Goal: Check status

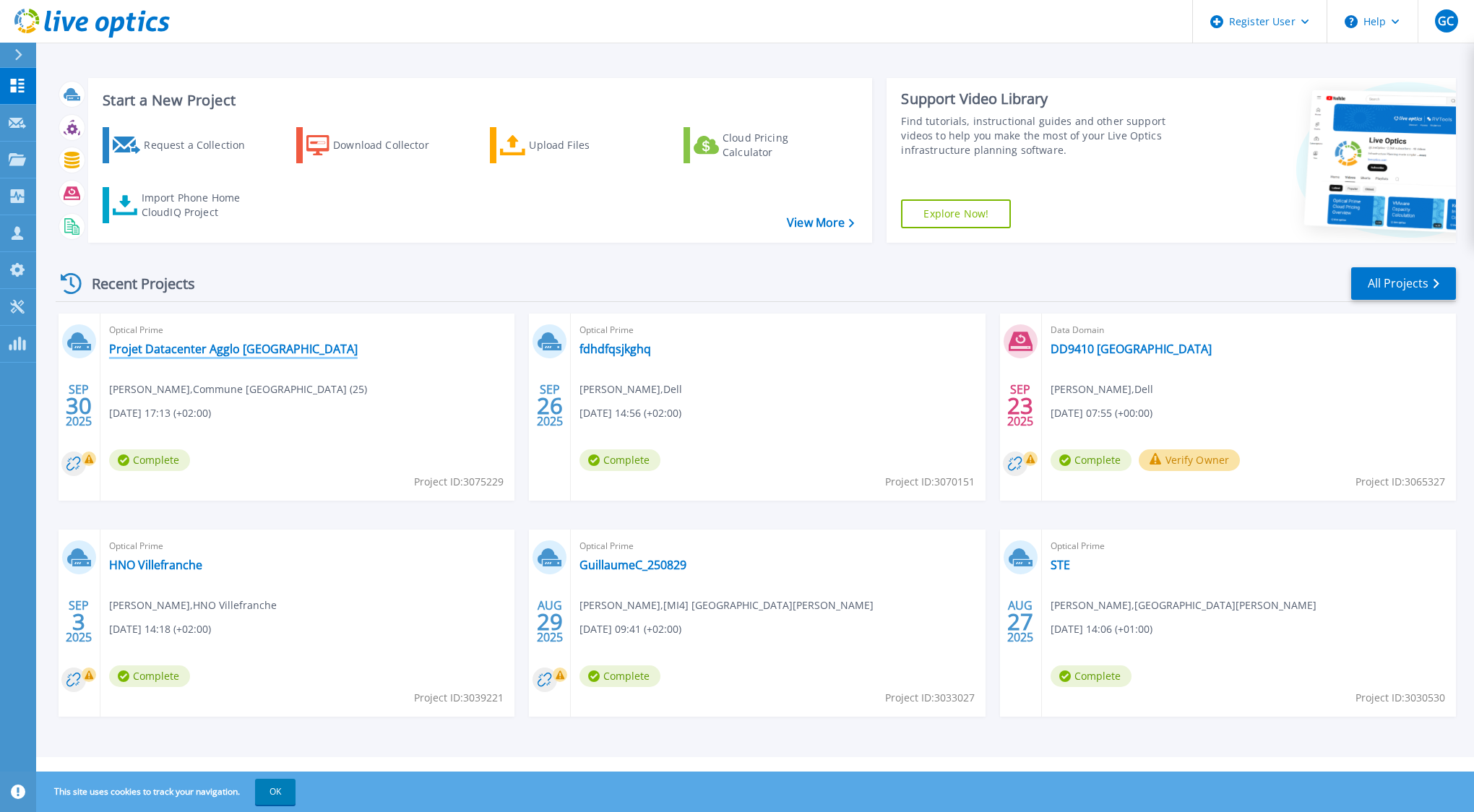
click at [218, 353] on link "Projet Datacenter Agglo [GEOGRAPHIC_DATA]" at bounding box center [233, 348] width 249 height 14
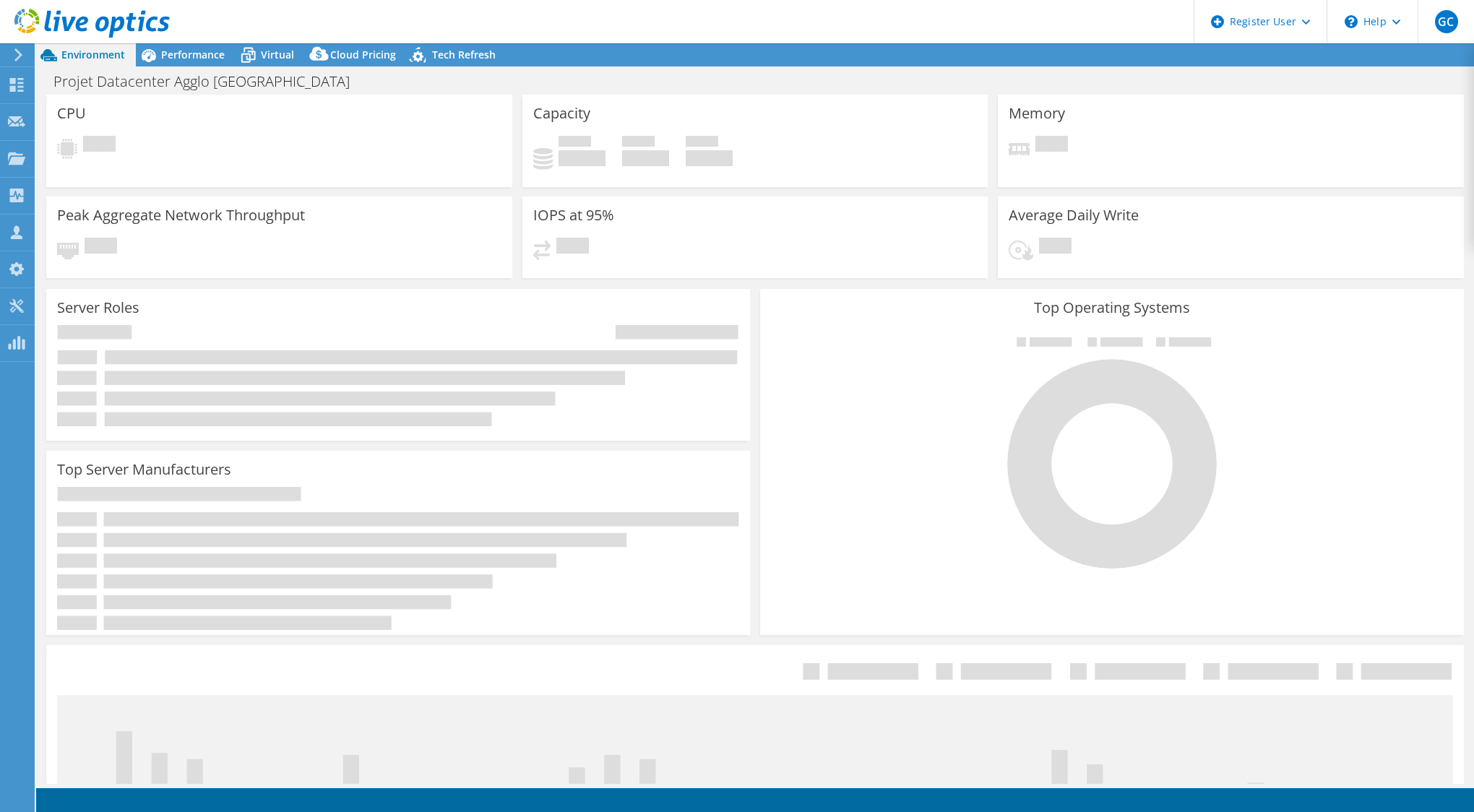
select select "USD"
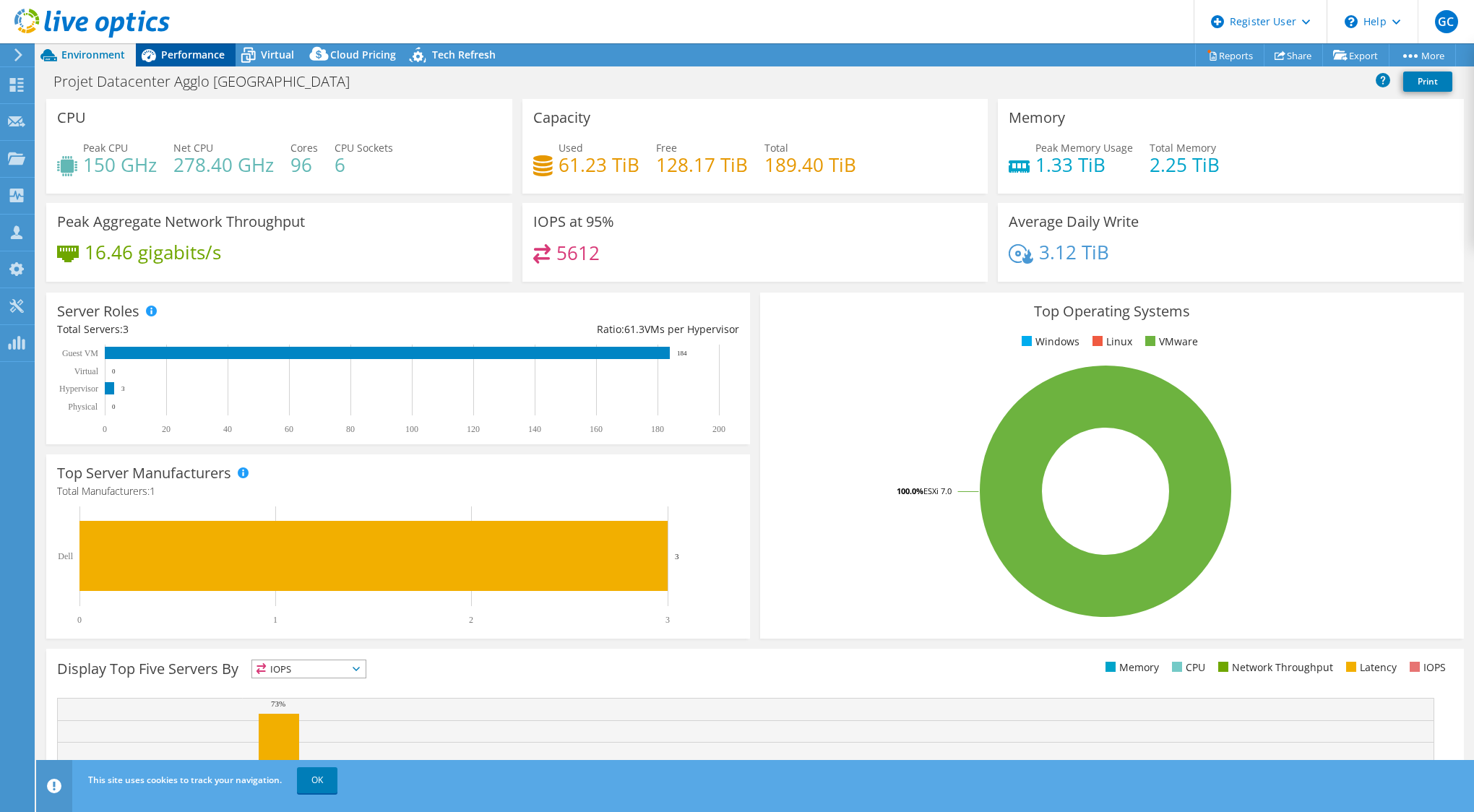
click at [177, 64] on div "Performance" at bounding box center [185, 55] width 99 height 23
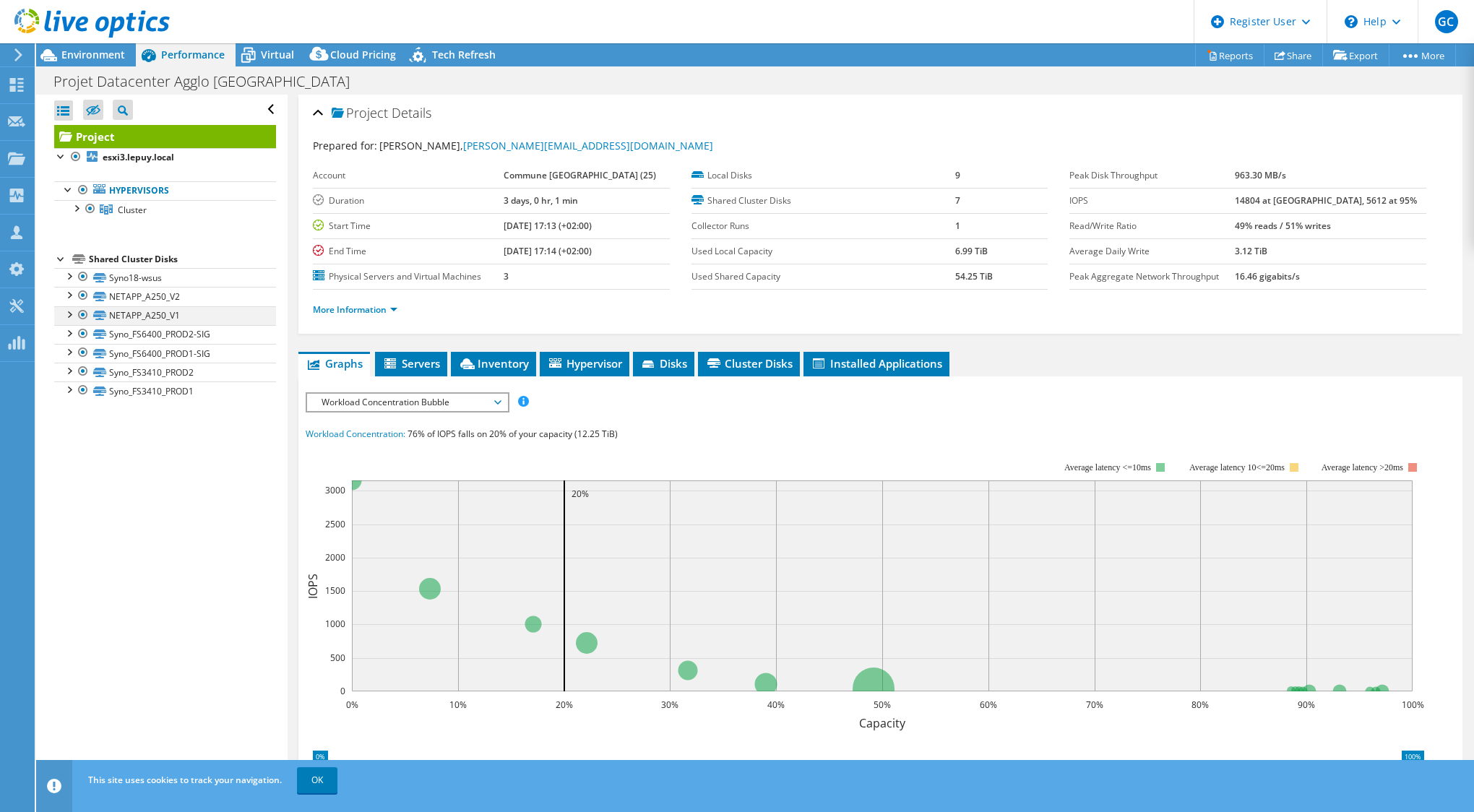
click at [70, 315] on div at bounding box center [68, 313] width 14 height 14
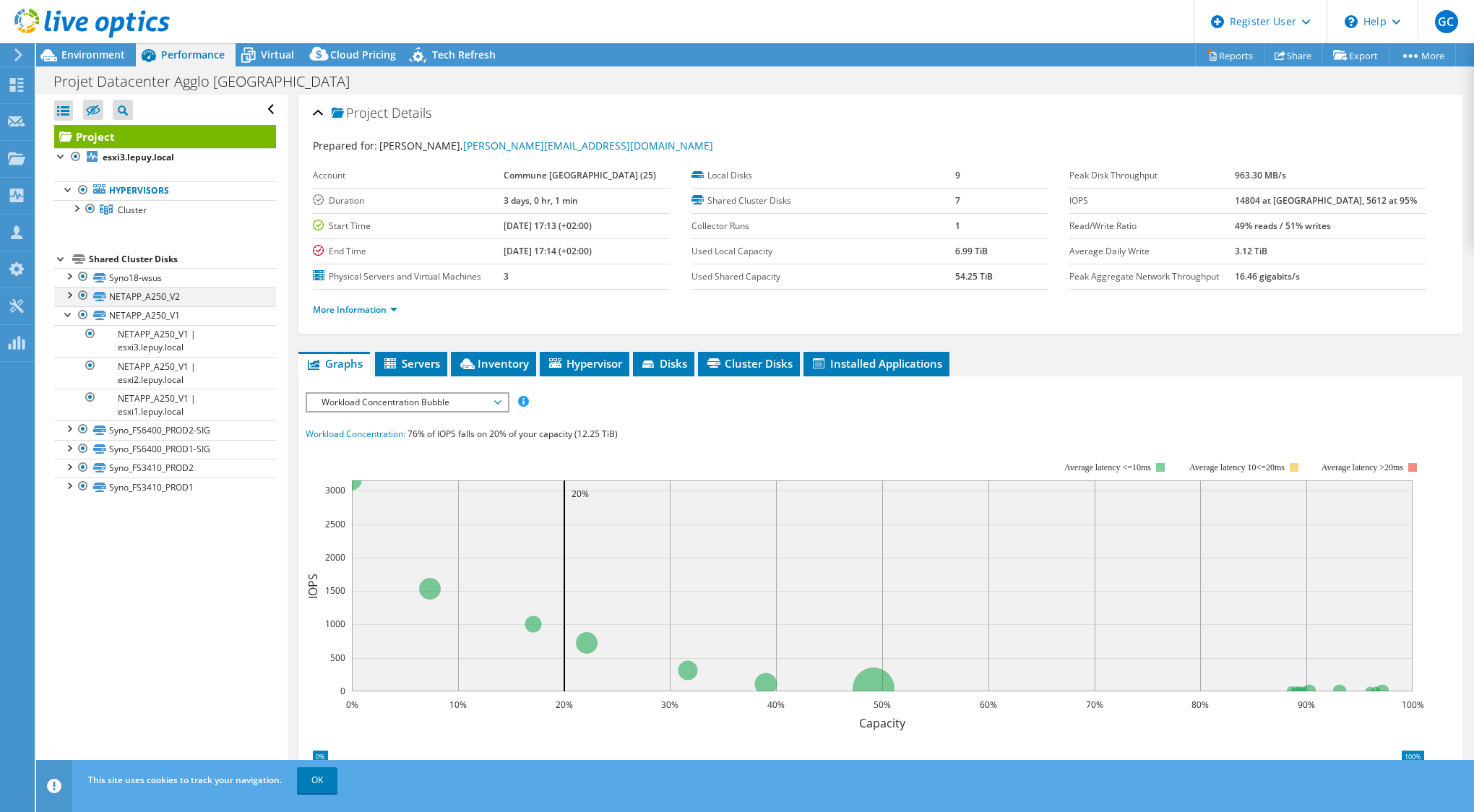
click at [69, 295] on div at bounding box center [68, 293] width 14 height 14
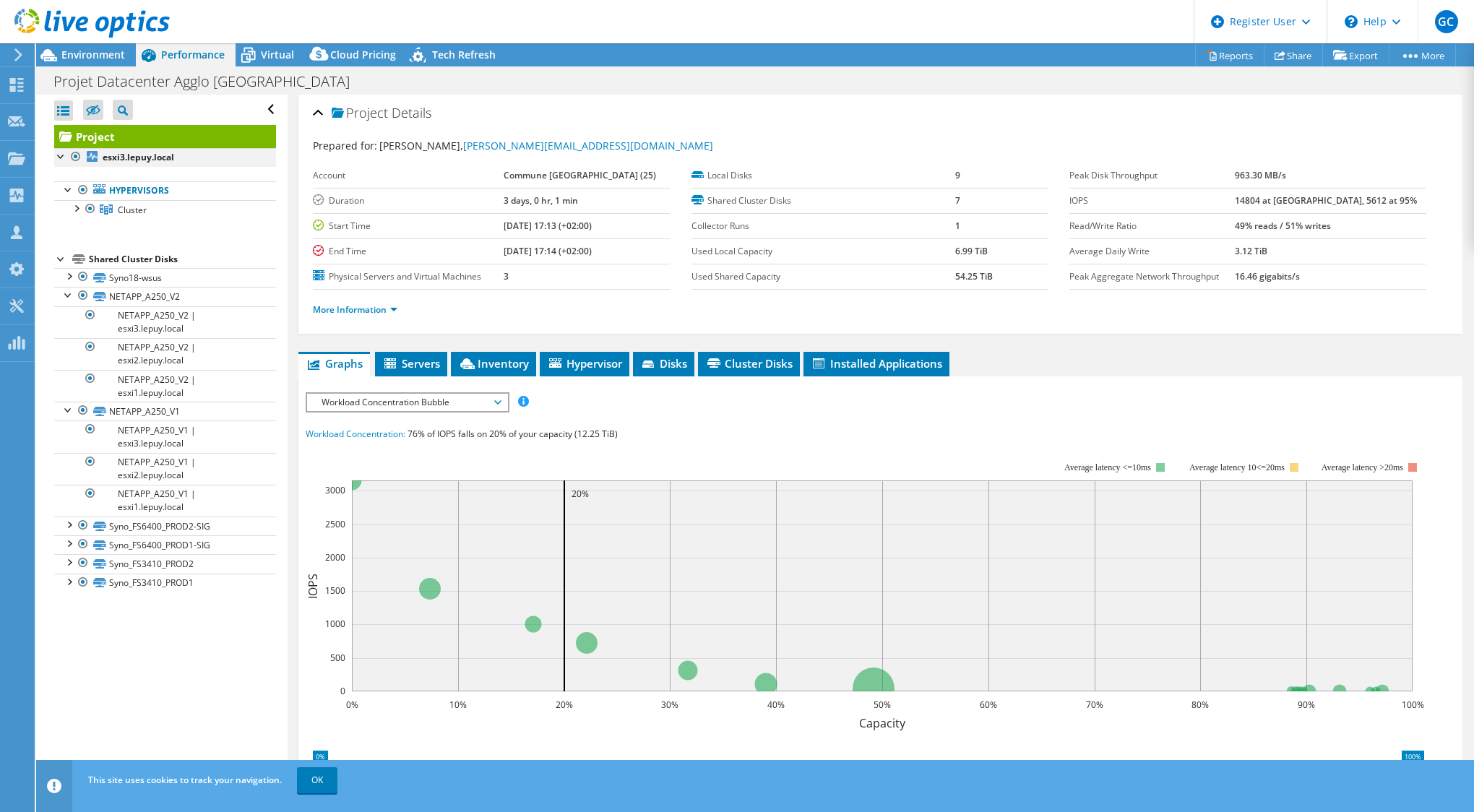
click at [58, 154] on div at bounding box center [61, 155] width 14 height 14
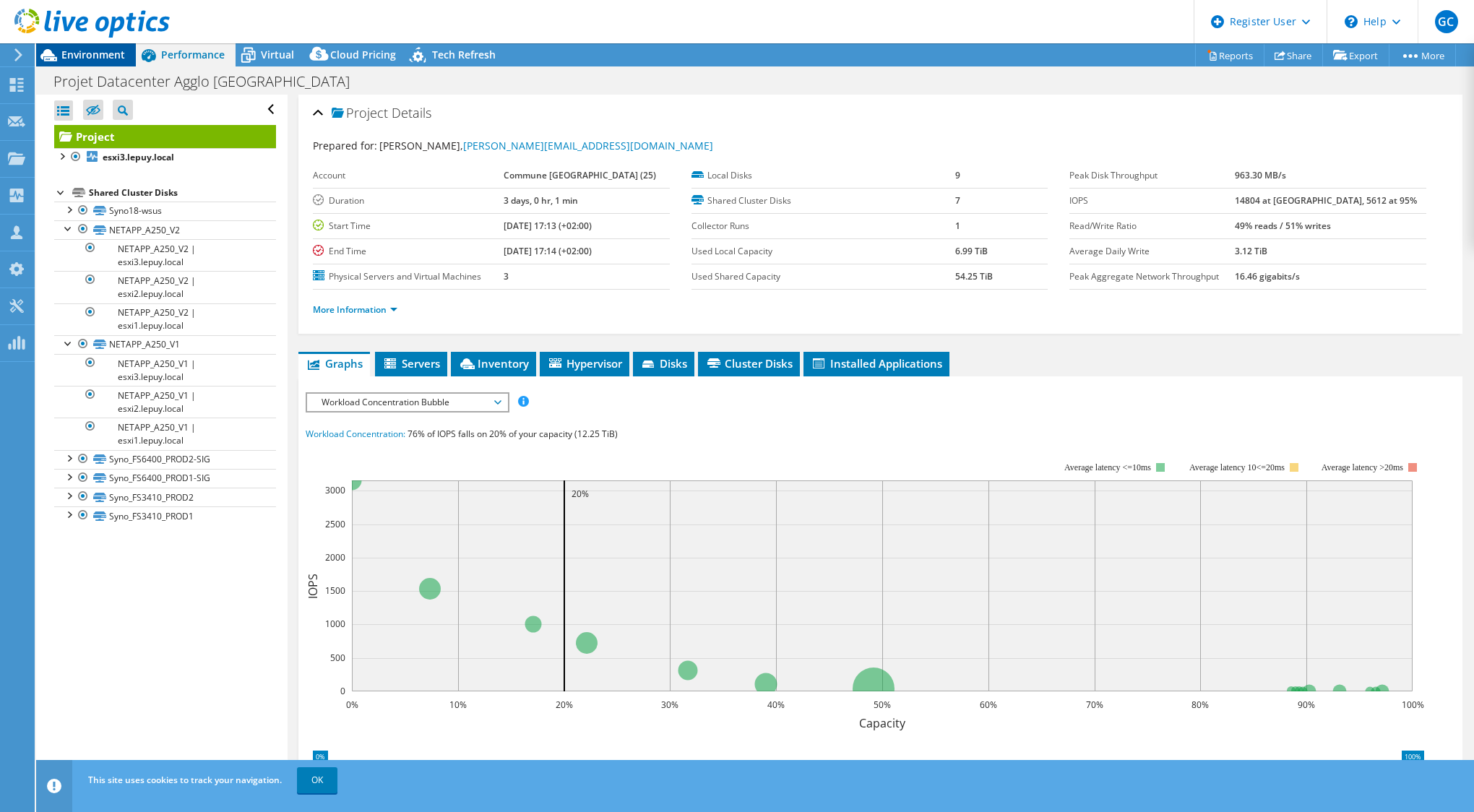
click at [101, 55] on span "Environment" at bounding box center [94, 54] width 64 height 14
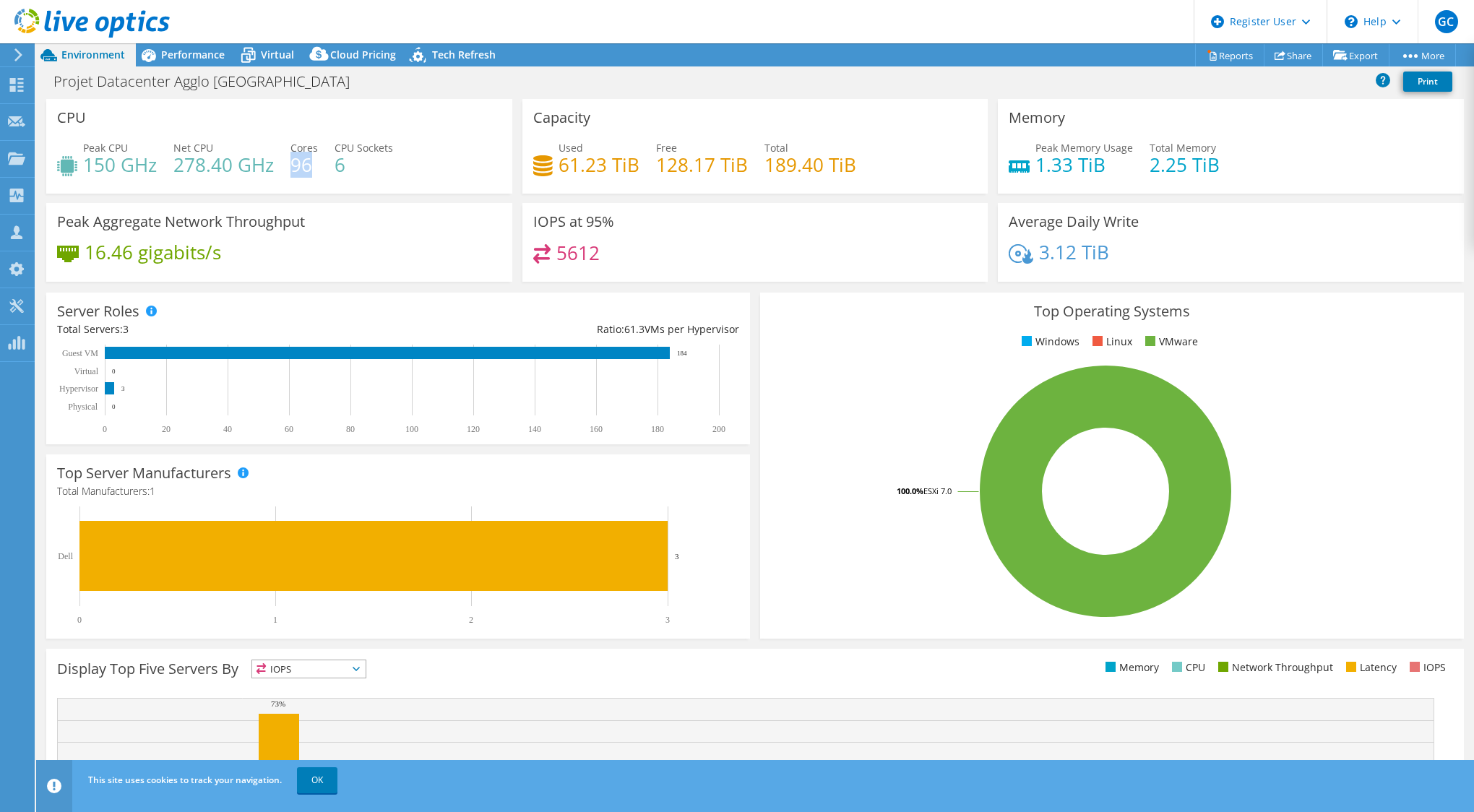
drag, startPoint x: 292, startPoint y: 162, endPoint x: 314, endPoint y: 162, distance: 22.0
click at [314, 162] on h4 "96" at bounding box center [304, 165] width 27 height 15
